Goal: Task Accomplishment & Management: Use online tool/utility

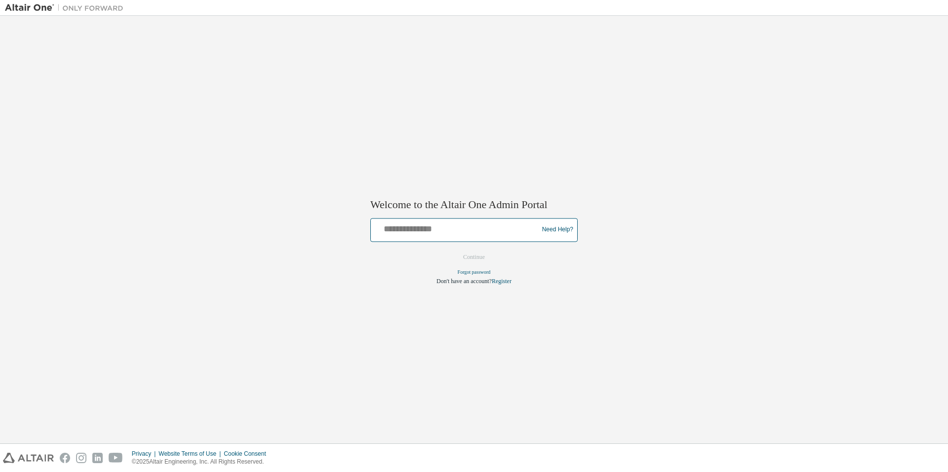
click at [503, 234] on input "text" at bounding box center [456, 228] width 162 height 14
click at [475, 230] on input "**********" at bounding box center [456, 228] width 162 height 14
type input "*"
type input "**********"
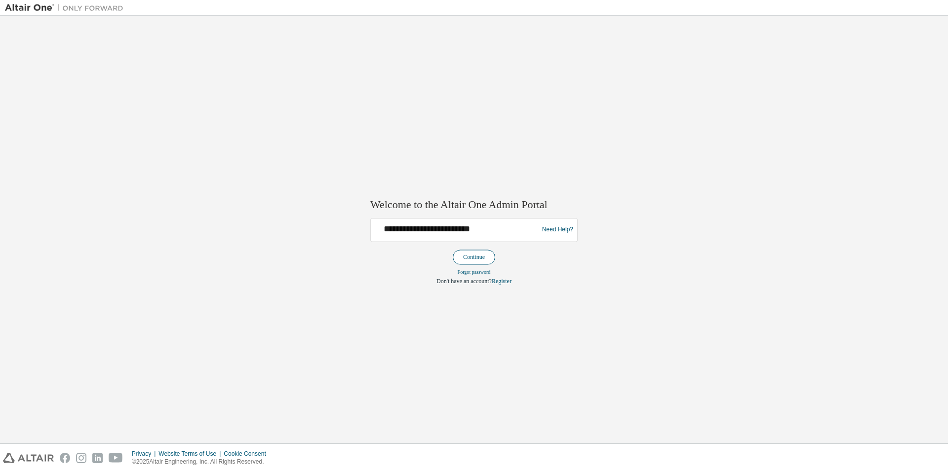
click at [474, 261] on button "Continue" at bounding box center [474, 257] width 42 height 15
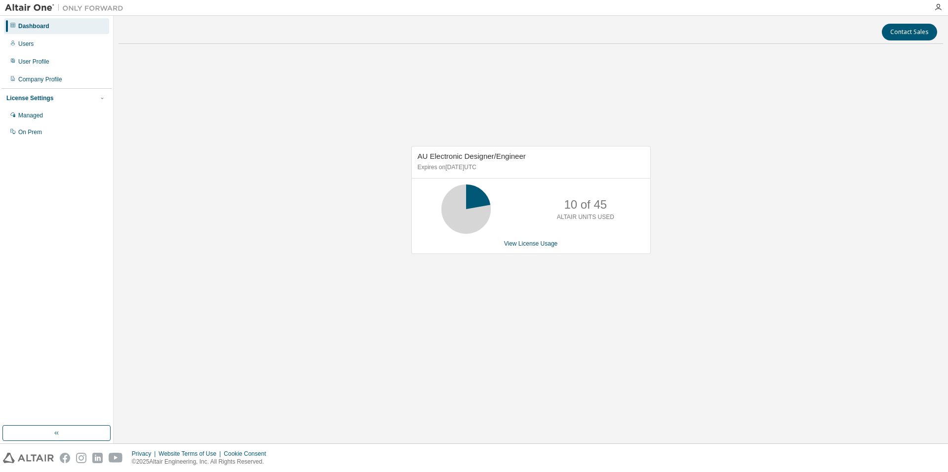
click at [629, 104] on div "AU Electronic Designer/Engineer Expires on [DATE] UTC 10 of 45 ALTAIR UNITS USE…" at bounding box center [530, 205] width 824 height 307
click at [566, 386] on div "Contact Sales AU Electronic Designer/Engineer Expires on [DATE] UTC 10 of 45 AL…" at bounding box center [530, 230] width 824 height 418
click at [25, 8] on img at bounding box center [66, 8] width 123 height 10
click at [33, 457] on img at bounding box center [28, 458] width 51 height 10
click at [938, 6] on icon "button" at bounding box center [938, 7] width 8 height 8
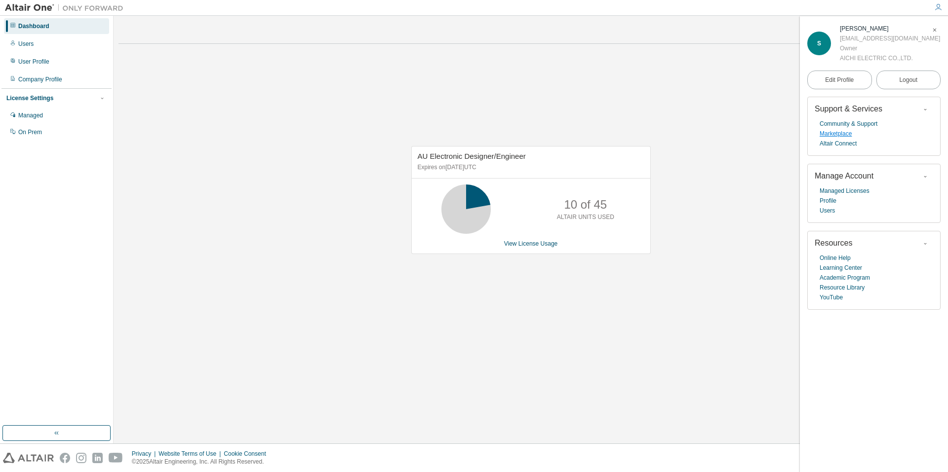
click at [837, 136] on link "Marketplace" at bounding box center [835, 134] width 32 height 10
